Goal: Task Accomplishment & Management: Manage account settings

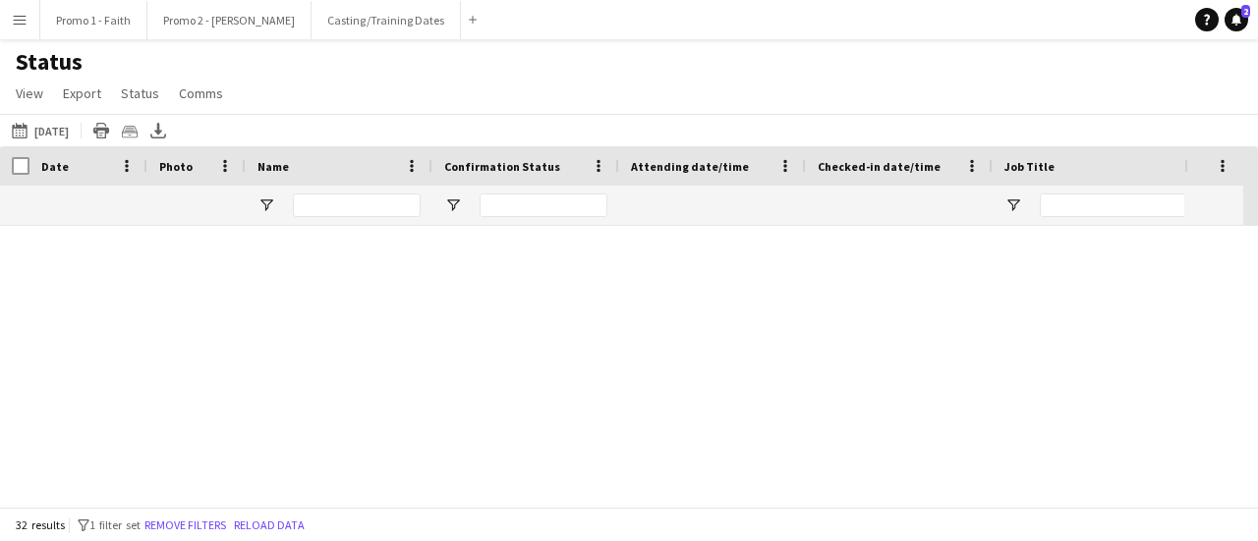
scroll to position [1493, 0]
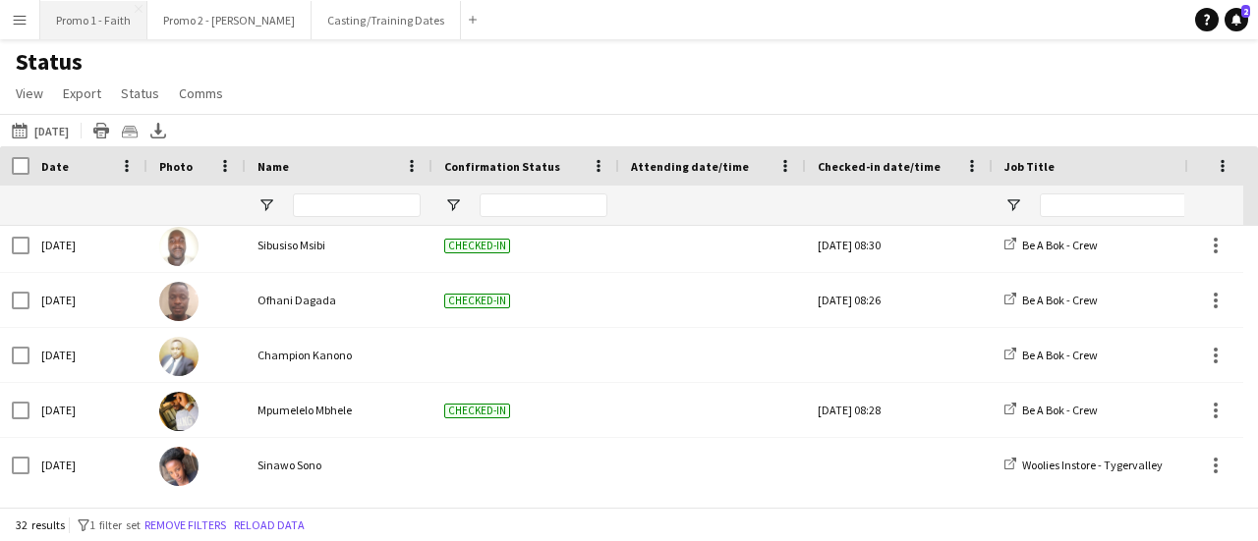
click at [90, 27] on button "Promo 1 - Faith Close" at bounding box center [93, 20] width 107 height 38
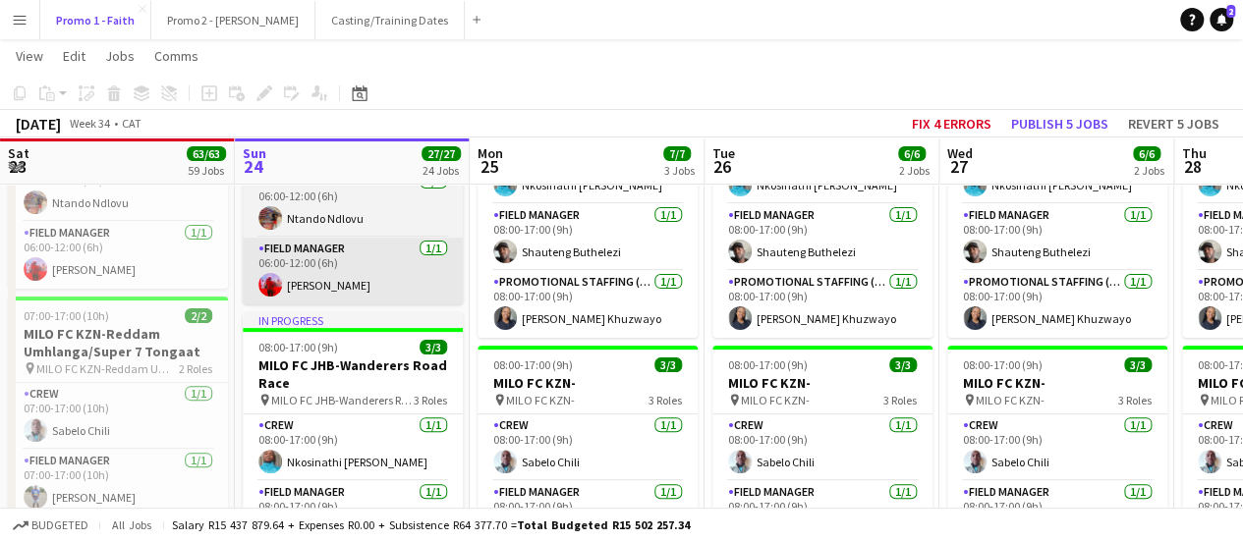
scroll to position [17, 0]
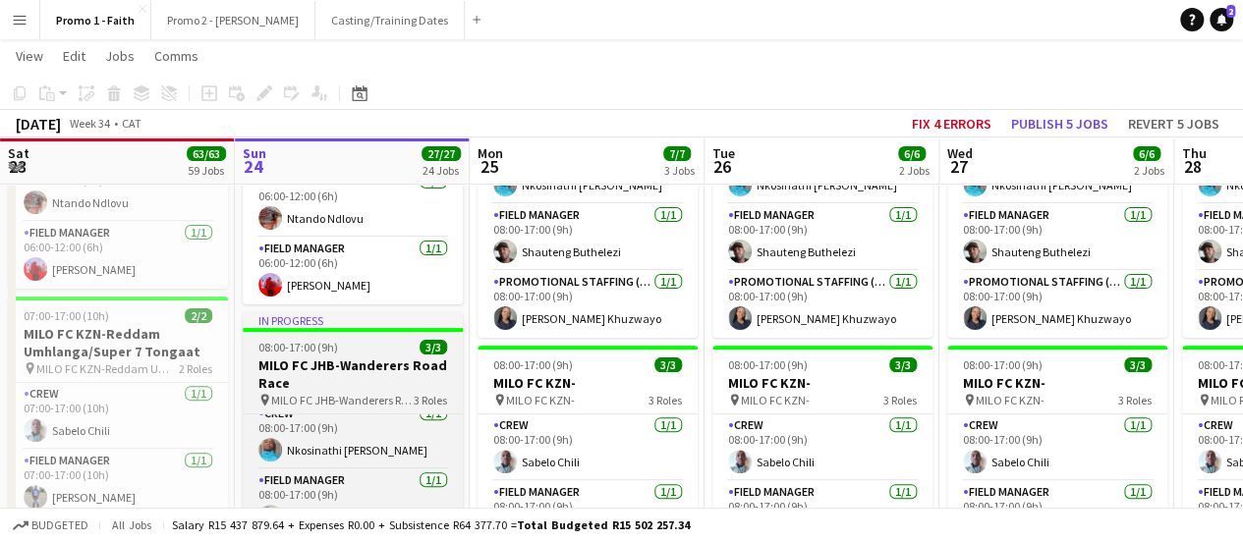
click at [439, 411] on app-job-card "In progress 08:00-17:00 (9h) 3/3 MILO FC JHB-Wanderers Road Race pin MILO FC JH…" at bounding box center [353, 457] width 220 height 291
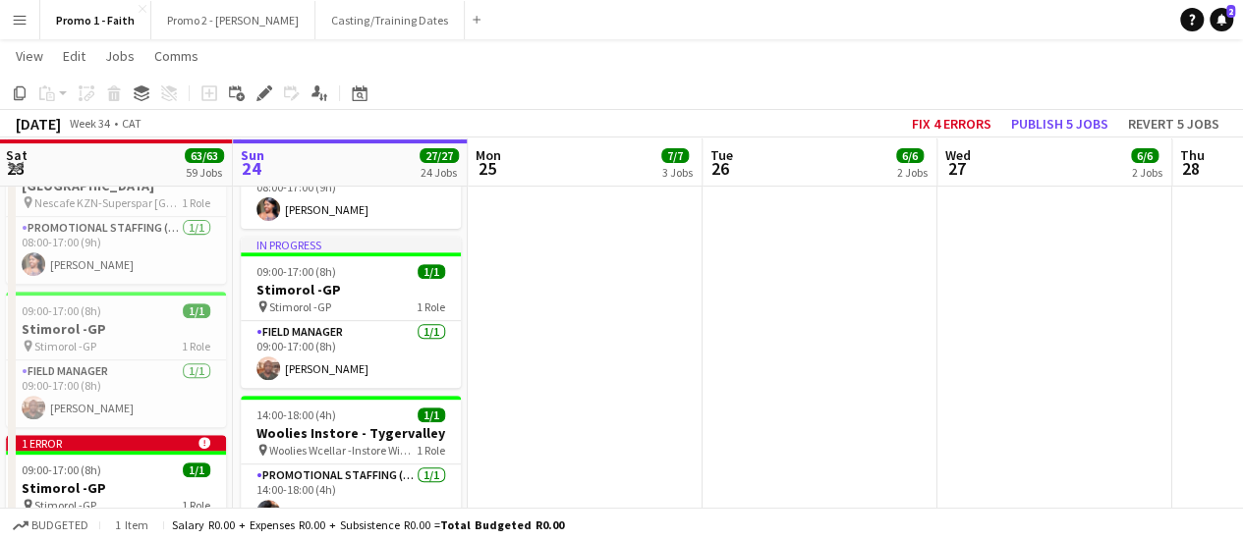
scroll to position [4038, 0]
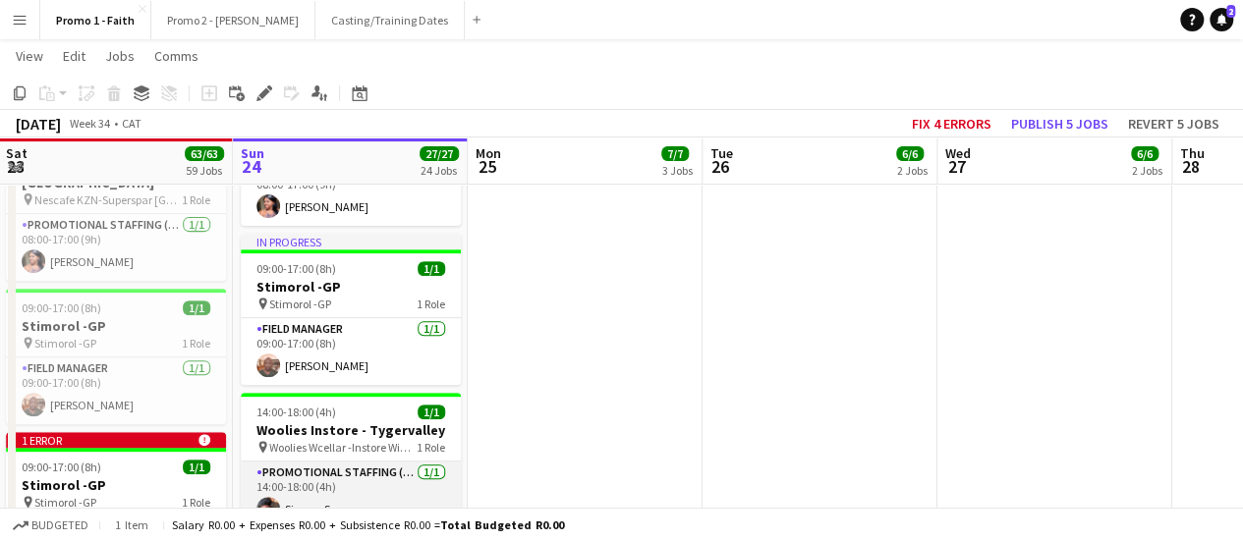
click at [330, 462] on app-card-role "Promotional Staffing (Brand Ambassadors) [DATE] 14:00-18:00 (4h) Sinawo Sono" at bounding box center [351, 495] width 220 height 67
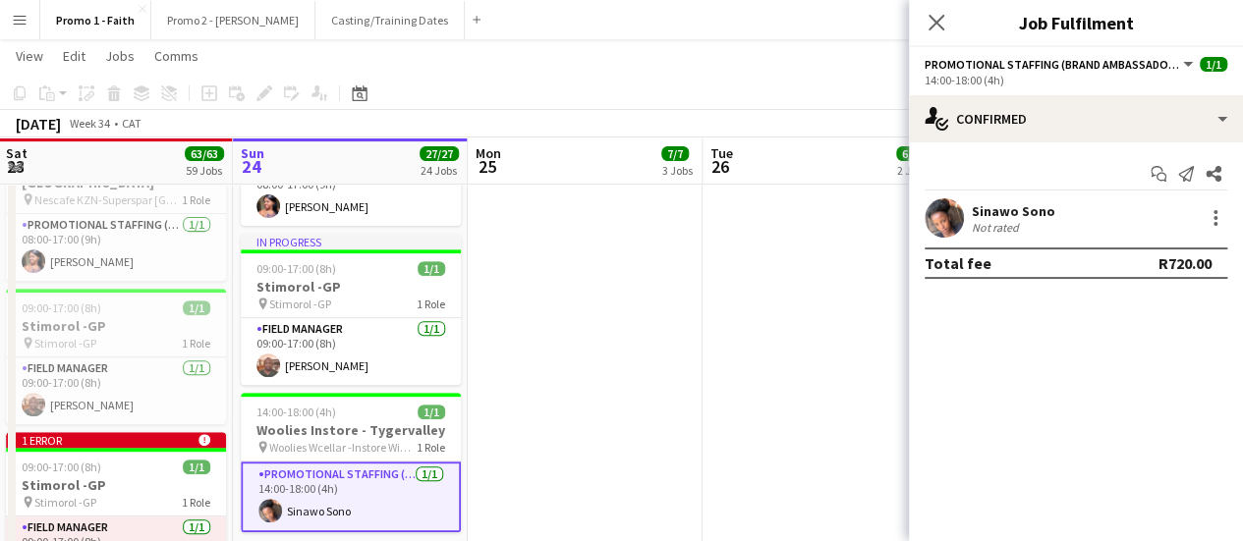
scroll to position [17, 0]
click at [1016, 225] on div "Not rated" at bounding box center [997, 227] width 51 height 15
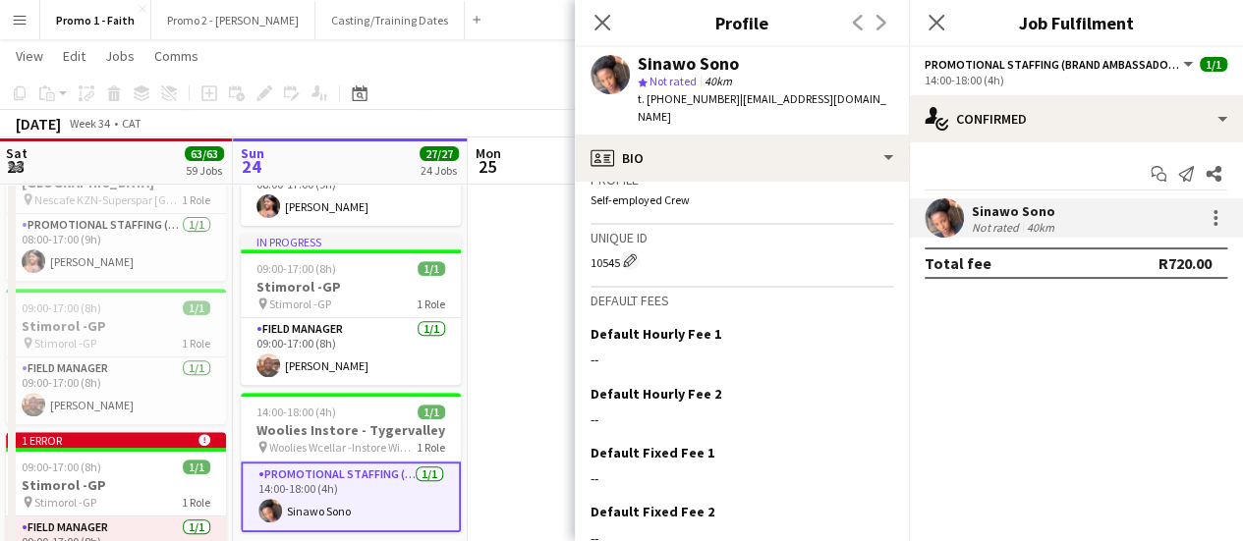
scroll to position [917, 0]
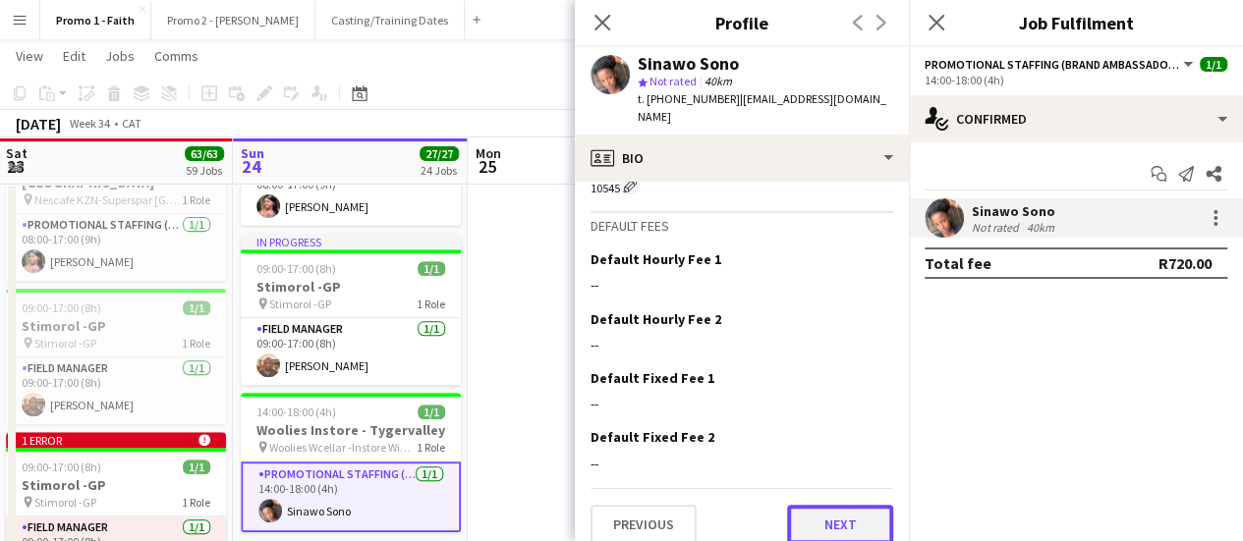
click at [845, 505] on button "Next" at bounding box center [840, 524] width 106 height 39
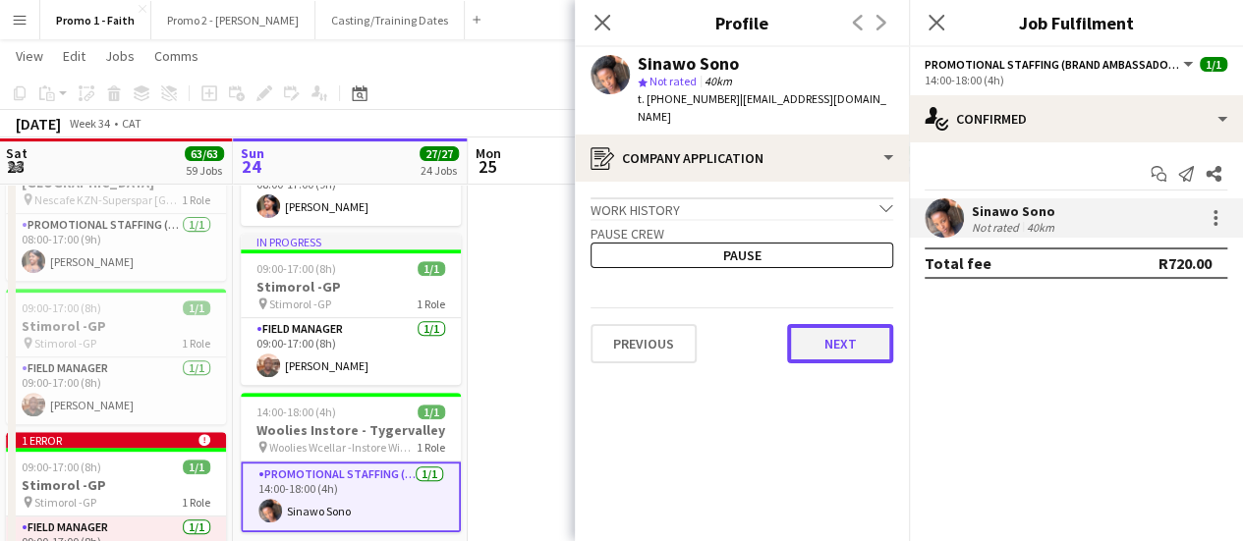
click at [839, 335] on button "Next" at bounding box center [840, 343] width 106 height 39
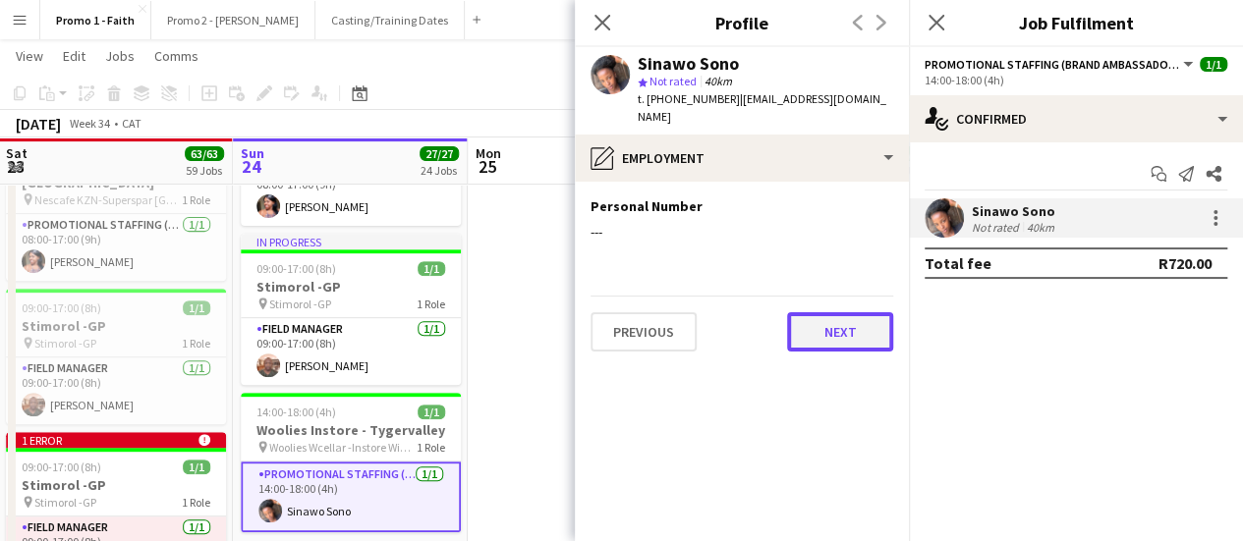
click at [839, 312] on button "Next" at bounding box center [840, 331] width 106 height 39
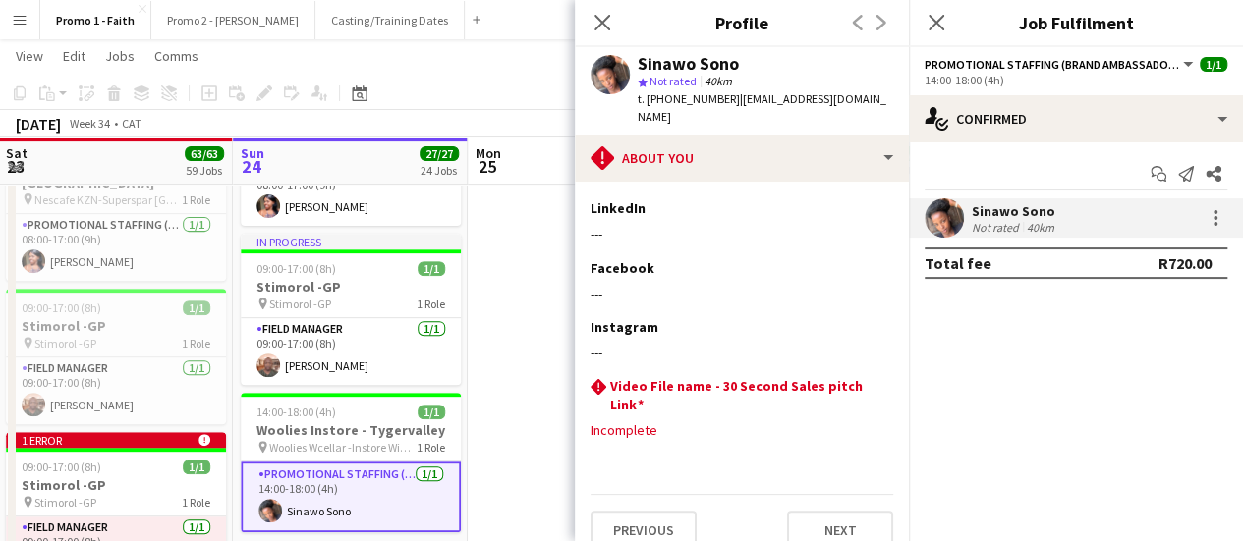
scroll to position [241, 0]
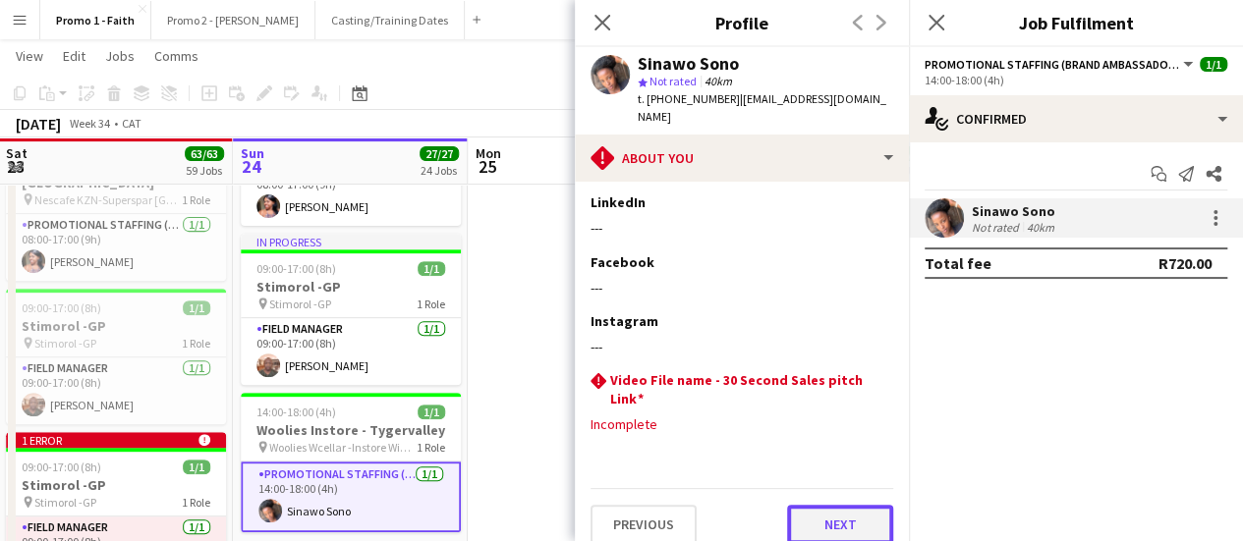
click at [830, 507] on button "Next" at bounding box center [840, 524] width 106 height 39
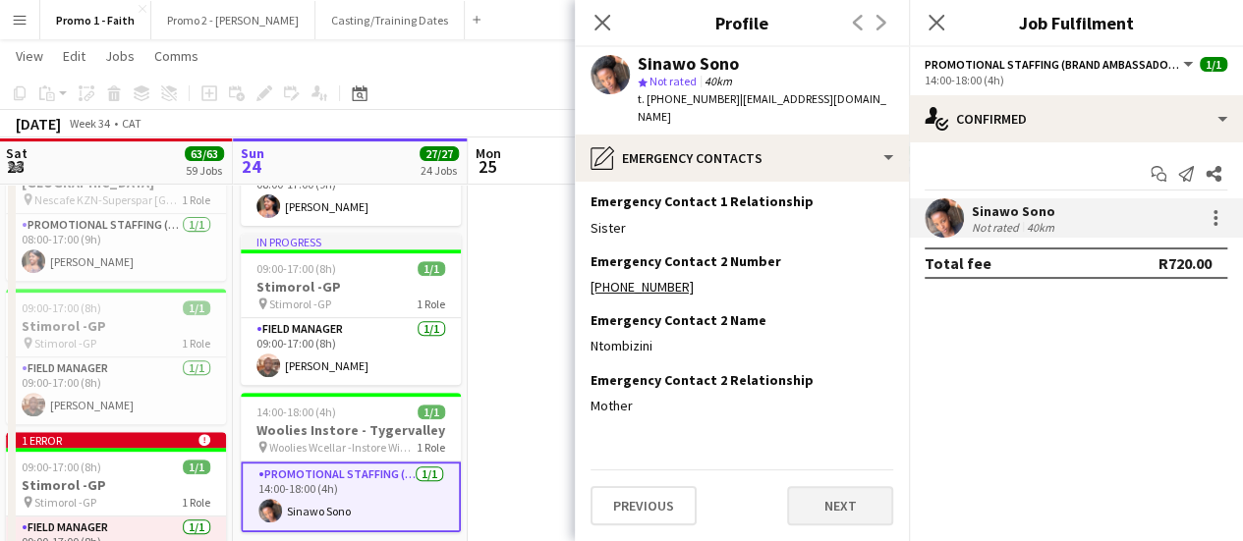
scroll to position [0, 0]
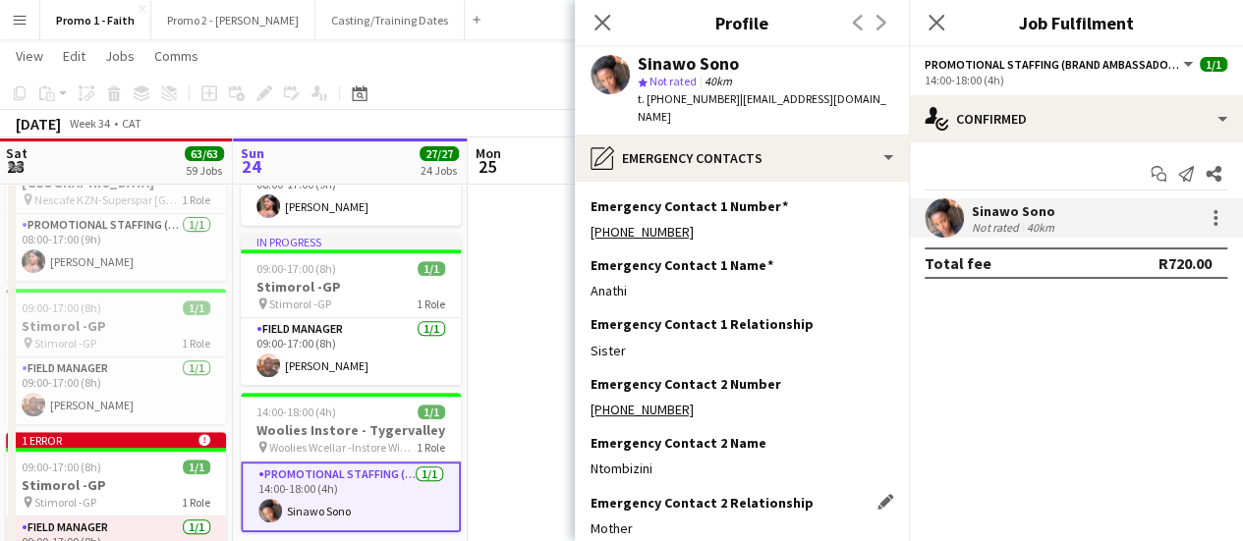
click at [848, 520] on div "Mother" at bounding box center [741, 529] width 303 height 18
